Goal: Find specific page/section

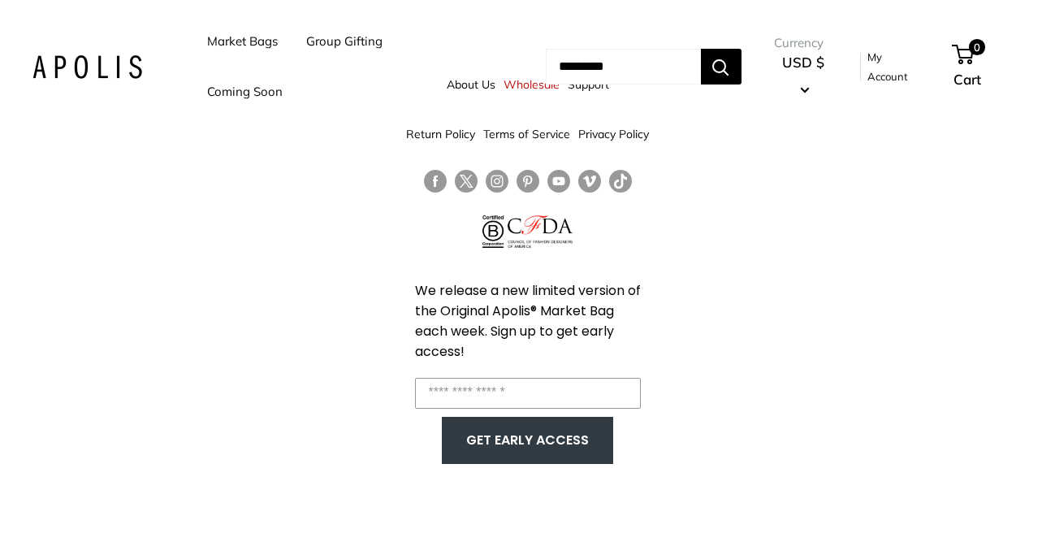
click at [253, 30] on link "Market Bags" at bounding box center [242, 41] width 71 height 23
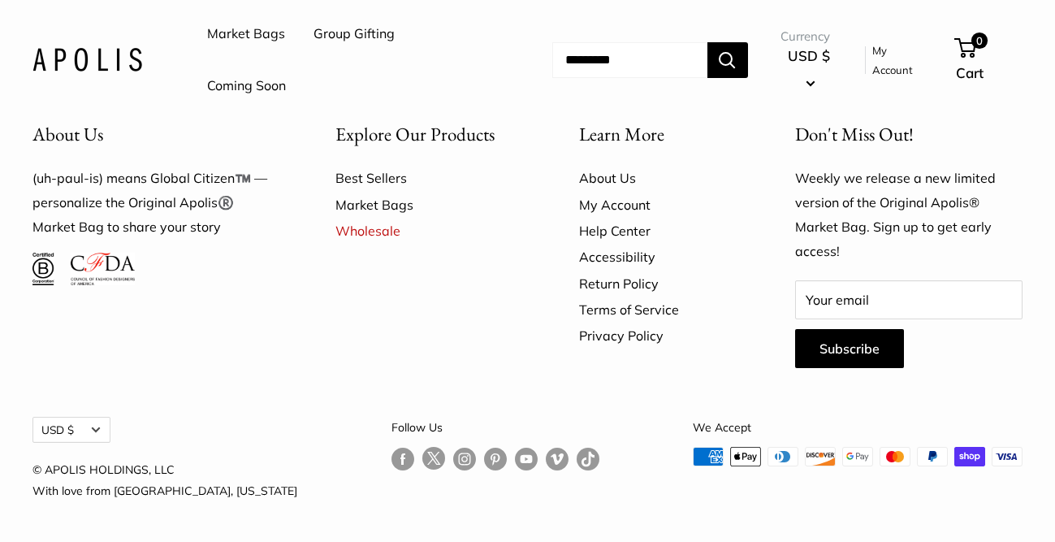
scroll to position [4317, 0]
click at [398, 218] on link "Market Bags" at bounding box center [428, 205] width 187 height 26
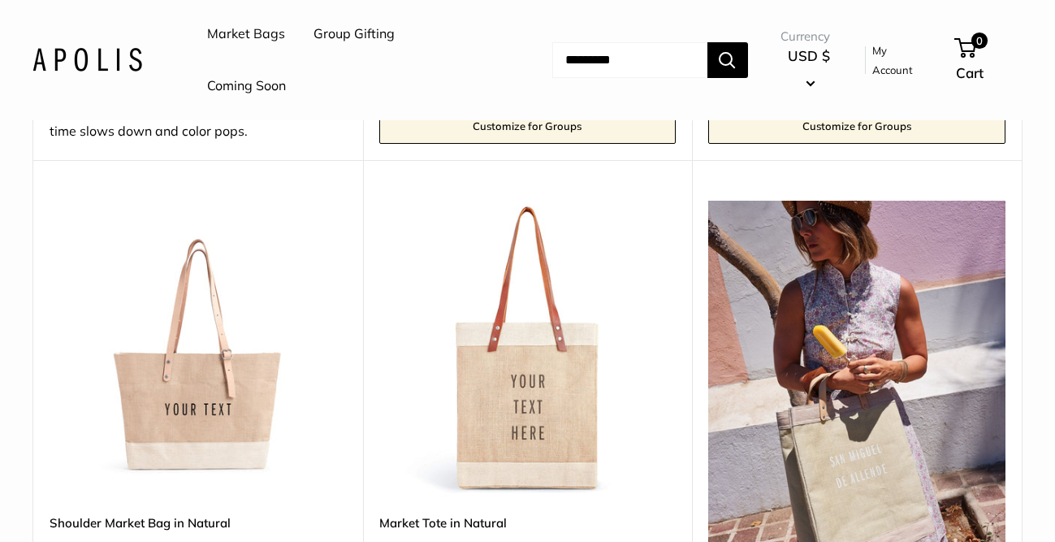
scroll to position [754, 0]
